Goal: Check status: Check status

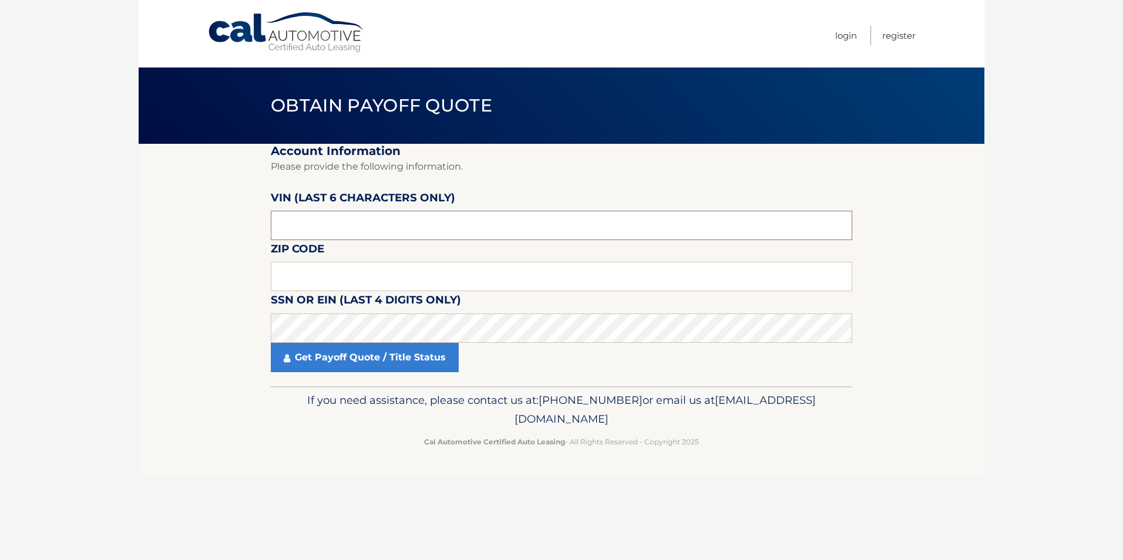
click at [320, 223] on input "text" at bounding box center [561, 225] width 581 height 29
type input "752069"
type input "19067"
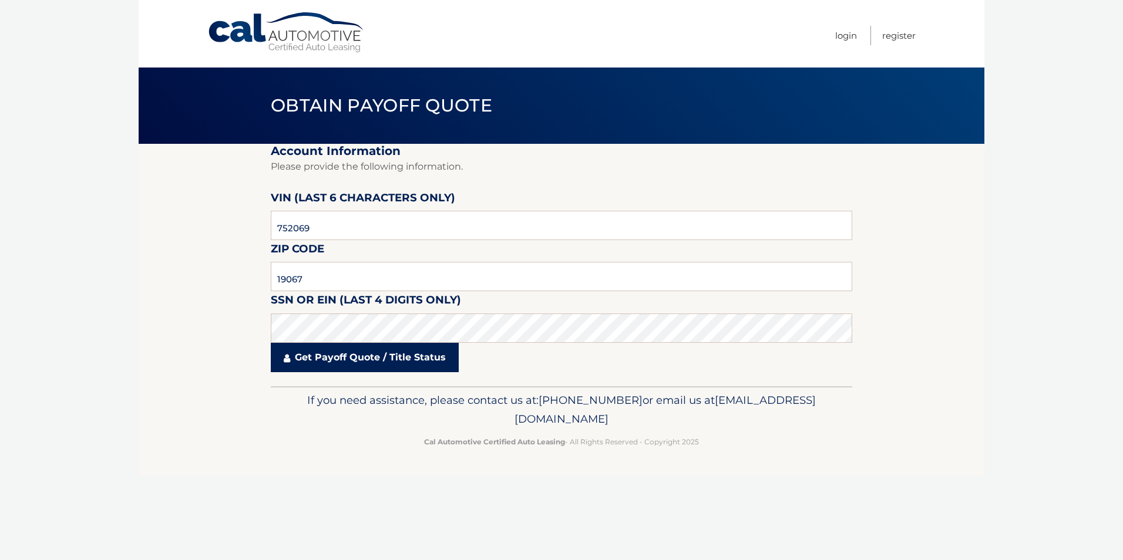
click at [299, 359] on link "Get Payoff Quote / Title Status" at bounding box center [365, 357] width 188 height 29
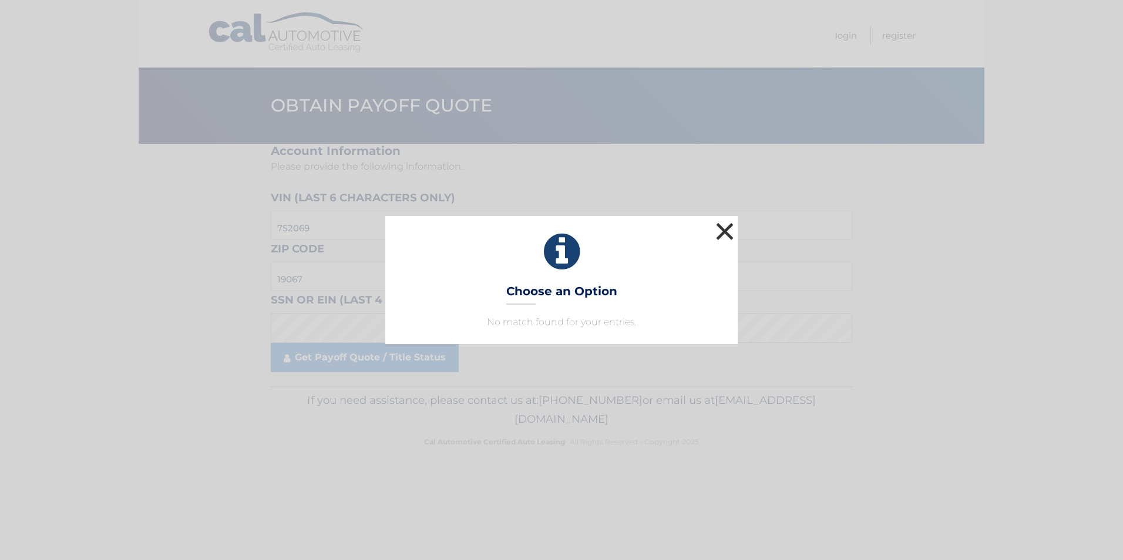
click at [725, 230] on button "×" at bounding box center [724, 231] width 23 height 23
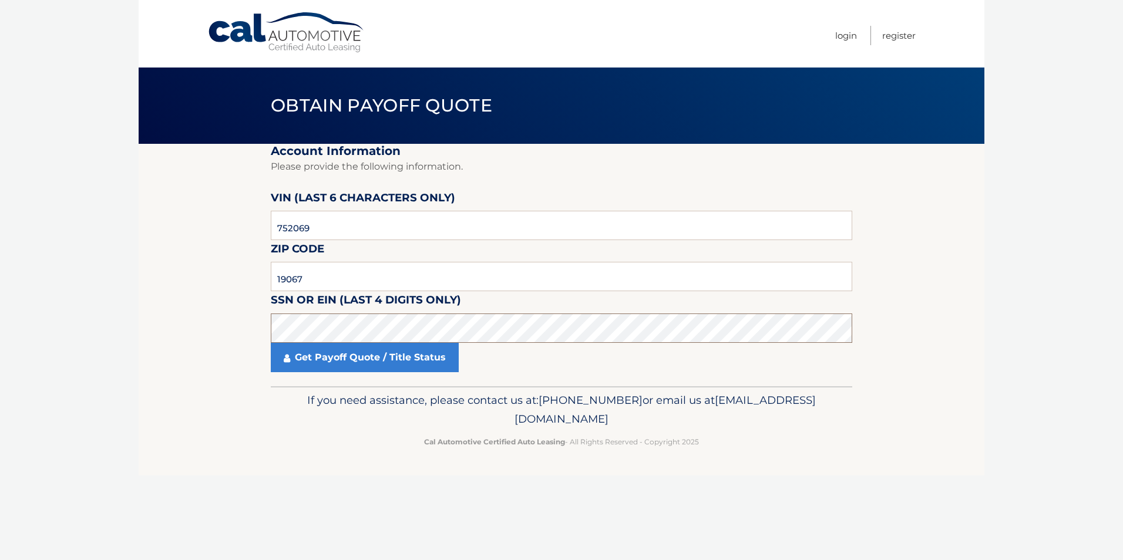
click at [261, 332] on section "Account Information Please provide the following information. VIN (last 6 chara…" at bounding box center [562, 265] width 846 height 243
click at [283, 350] on link "Get Payoff Quote / Title Status" at bounding box center [365, 357] width 188 height 29
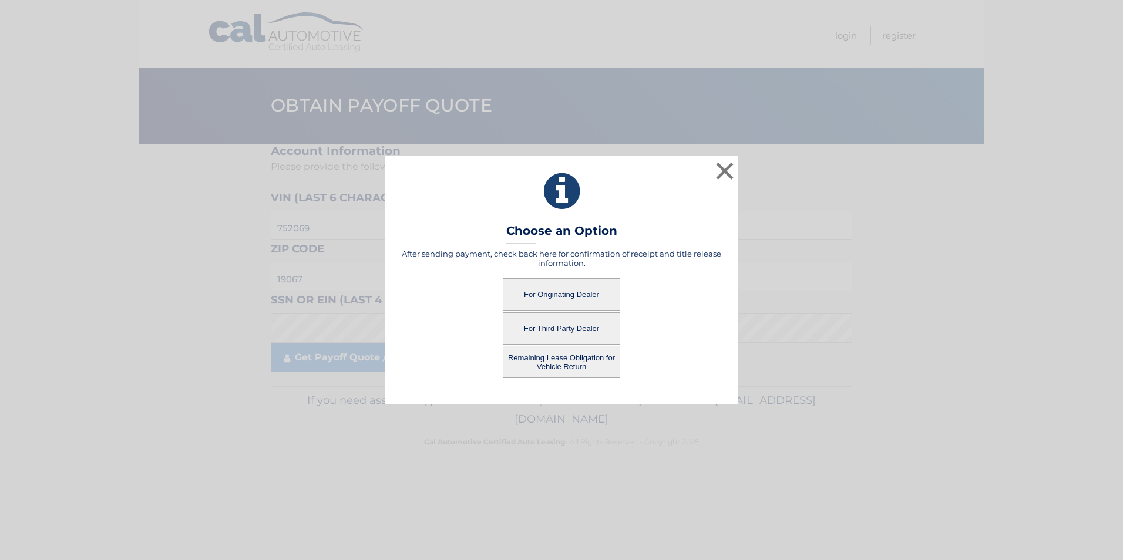
click at [546, 355] on button "Remaining Lease Obligation for Vehicle Return" at bounding box center [561, 362] width 117 height 32
click at [542, 362] on button "Remaining Lease Obligation for Vehicle Return" at bounding box center [561, 362] width 117 height 32
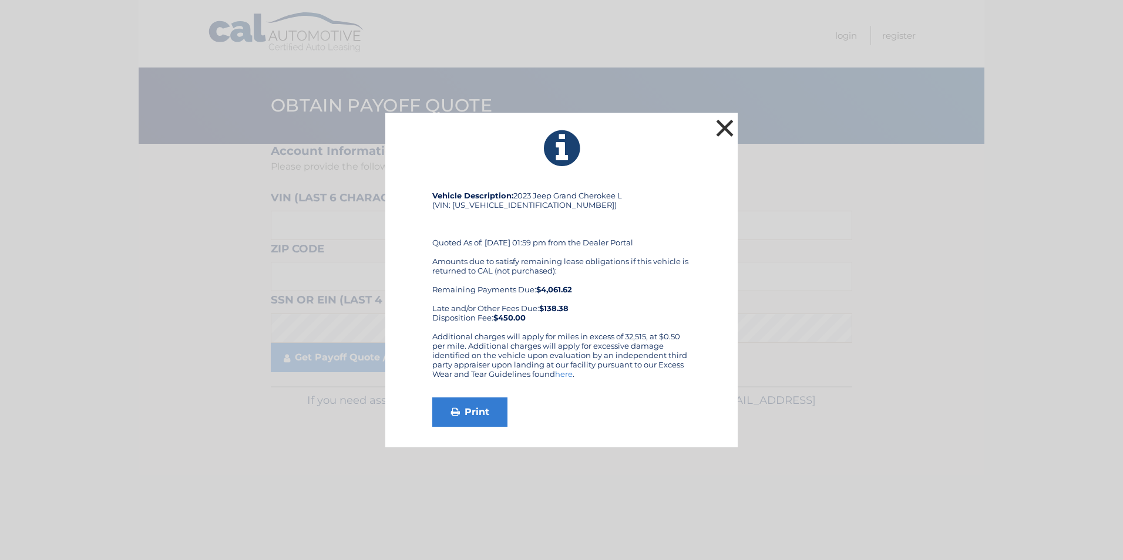
click at [715, 132] on button "×" at bounding box center [724, 127] width 23 height 23
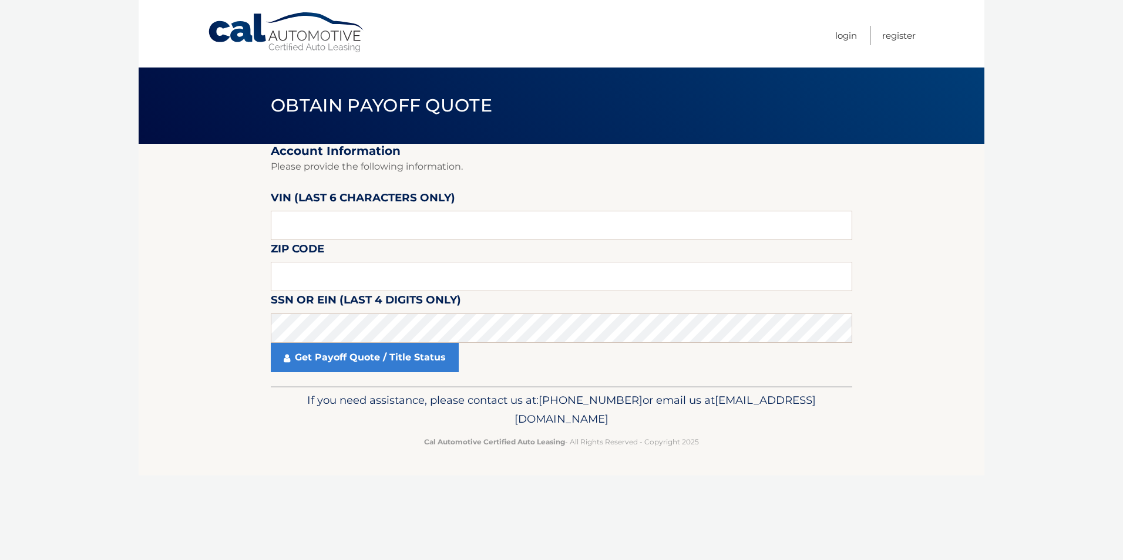
click at [153, 230] on section "Account Information Please provide the following information. [PERSON_NAME] (la…" at bounding box center [562, 265] width 846 height 243
